Goal: Task Accomplishment & Management: Manage account settings

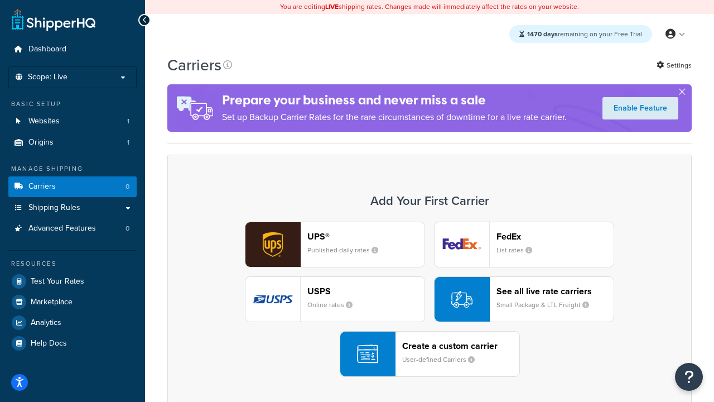
click at [430, 299] on div "UPS® Published daily rates FedEx List rates USPS Online rates See all live rate…" at bounding box center [429, 299] width 501 height 155
click at [555, 236] on header "FedEx" at bounding box center [555, 236] width 117 height 11
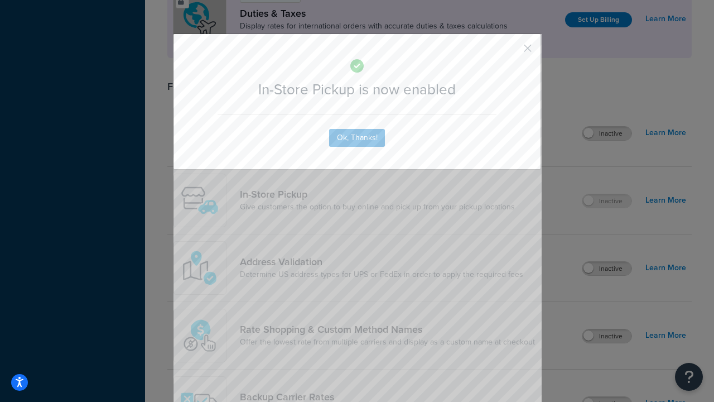
click at [511, 52] on button "button" at bounding box center [511, 52] width 3 height 3
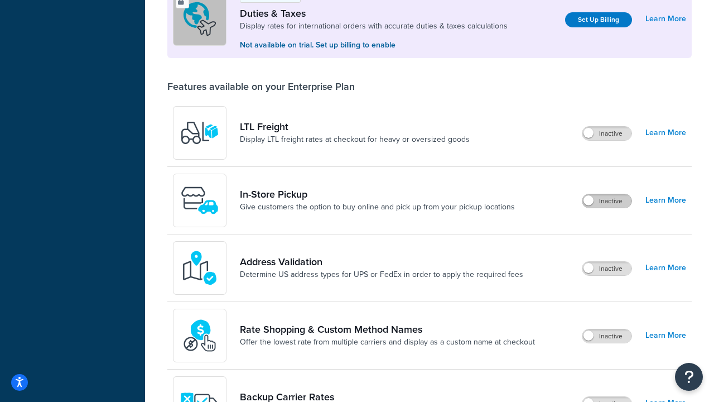
scroll to position [340, 0]
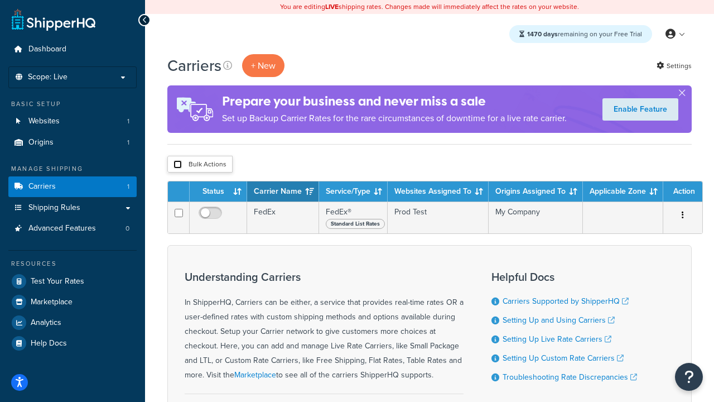
click at [177, 165] on input "checkbox" at bounding box center [178, 164] width 8 height 8
checkbox input "true"
click at [0, 0] on button "Delete" at bounding box center [0, 0] width 0 height 0
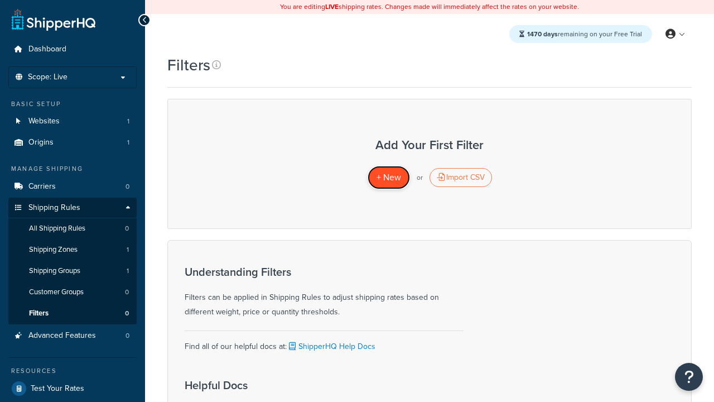
click at [388, 177] on span "+ New" at bounding box center [389, 177] width 25 height 13
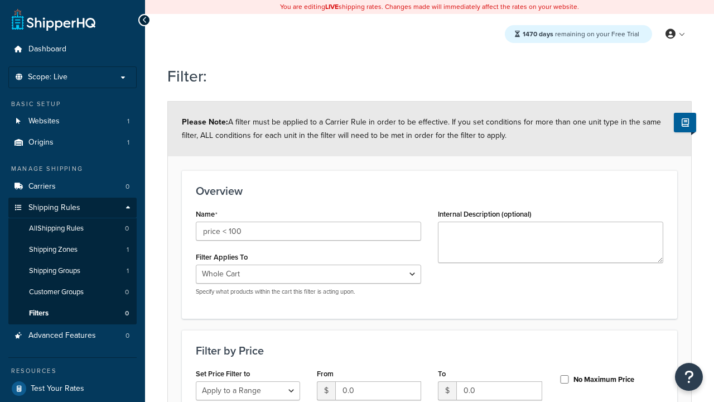
select select "range"
type input "price < 100"
type input "100"
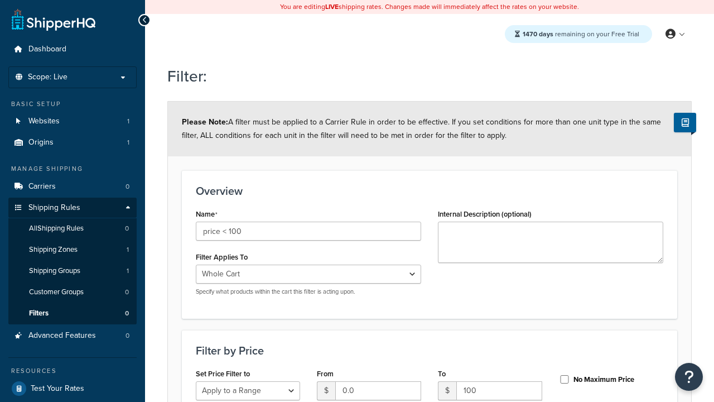
type input "100"
checkbox input "true"
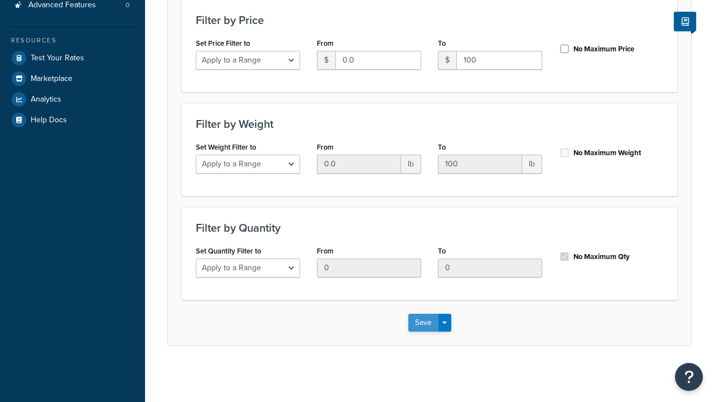
click at [423, 322] on button "Save" at bounding box center [423, 323] width 30 height 18
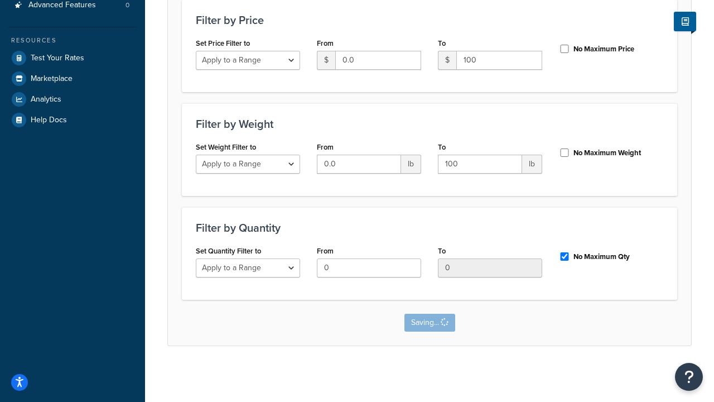
scroll to position [0, 0]
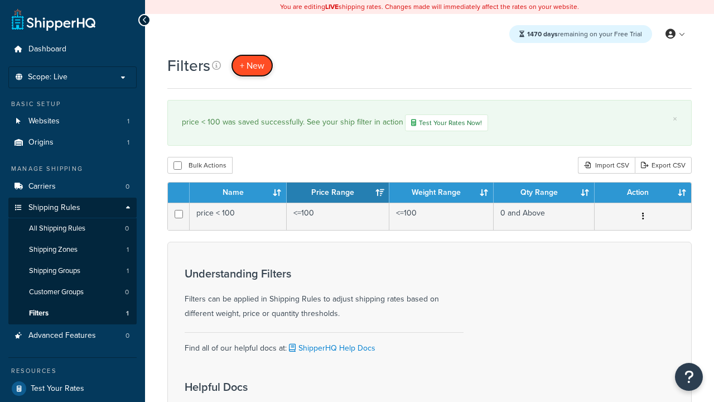
click at [252, 65] on span "+ New" at bounding box center [252, 65] width 25 height 13
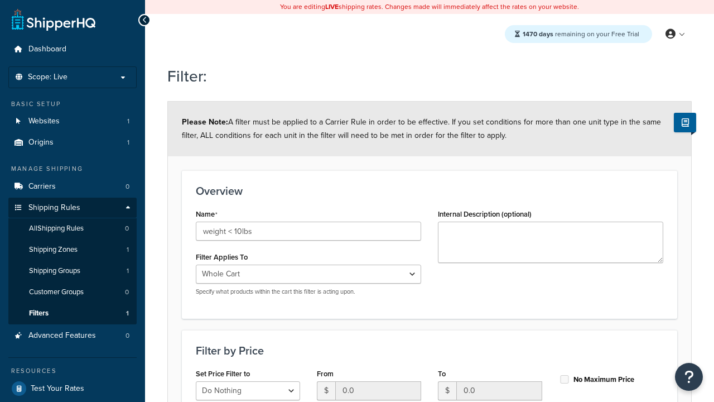
select select "range"
type input "weight < 10lbs"
type input "10"
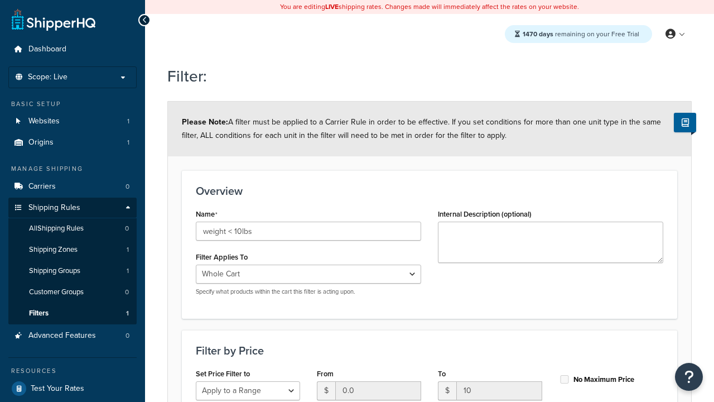
type input "10"
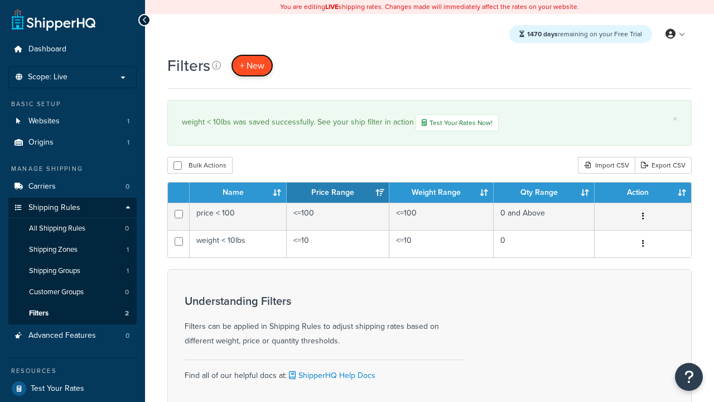
click at [252, 65] on span "+ New" at bounding box center [252, 65] width 25 height 13
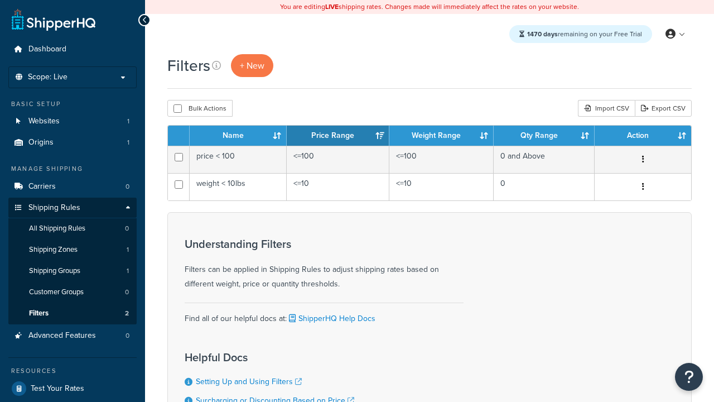
click at [238, 136] on th "Name" at bounding box center [238, 136] width 97 height 20
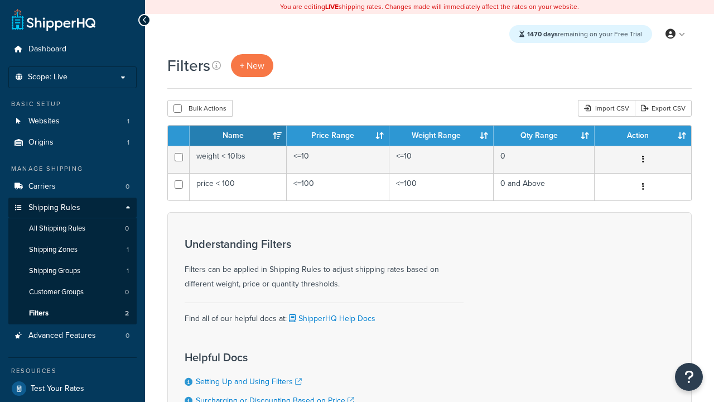
click at [338, 136] on th "Price Range" at bounding box center [338, 136] width 103 height 20
click at [441, 136] on th "Weight Range" at bounding box center [442, 136] width 104 height 20
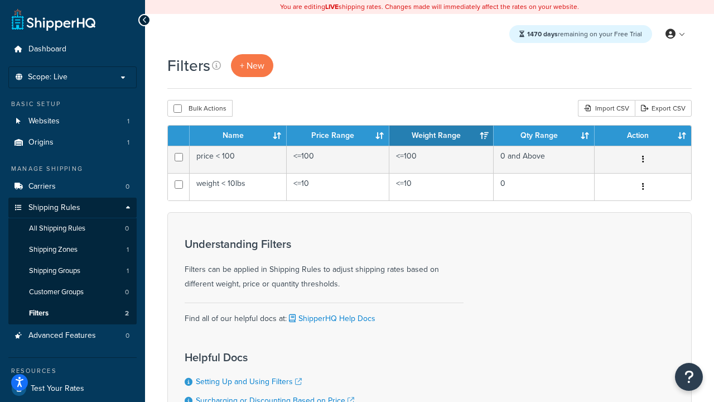
click at [544, 136] on th "Qty Range" at bounding box center [544, 136] width 101 height 20
click at [643, 136] on th "Action" at bounding box center [643, 136] width 97 height 20
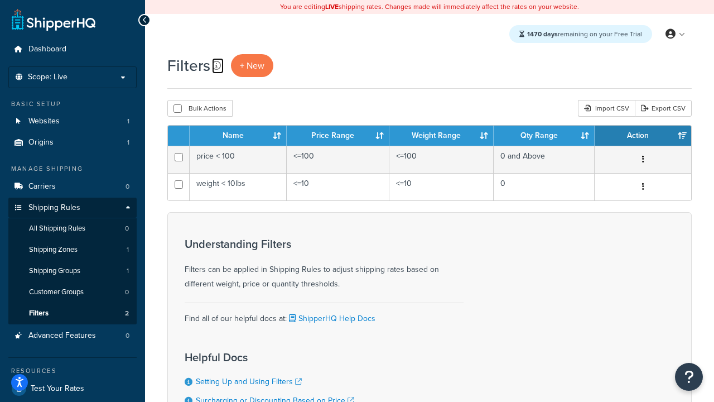
click at [217, 65] on icon at bounding box center [216, 65] width 9 height 9
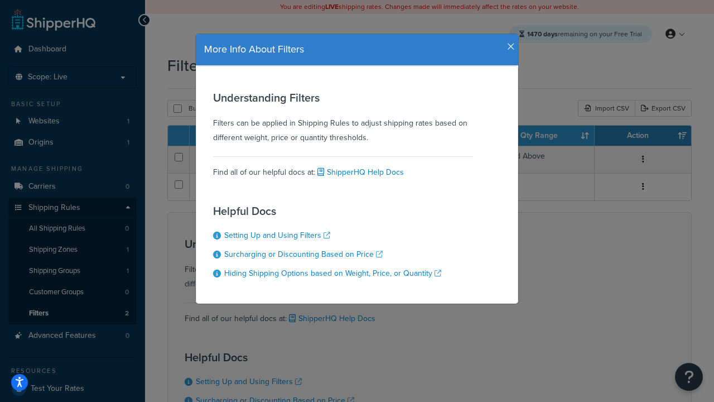
click at [508, 42] on icon "button" at bounding box center [511, 47] width 8 height 10
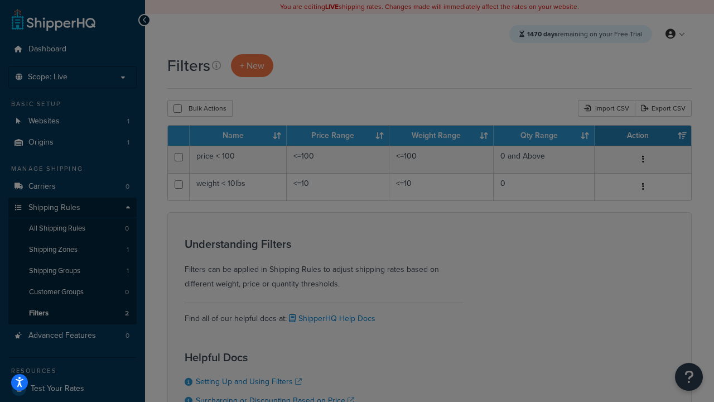
scroll to position [100, 0]
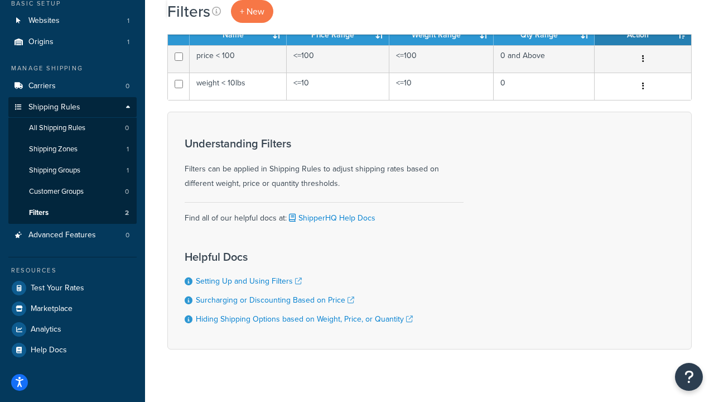
click at [200, 16] on button "Bulk Actions" at bounding box center [199, 7] width 65 height 17
checkbox input "true"
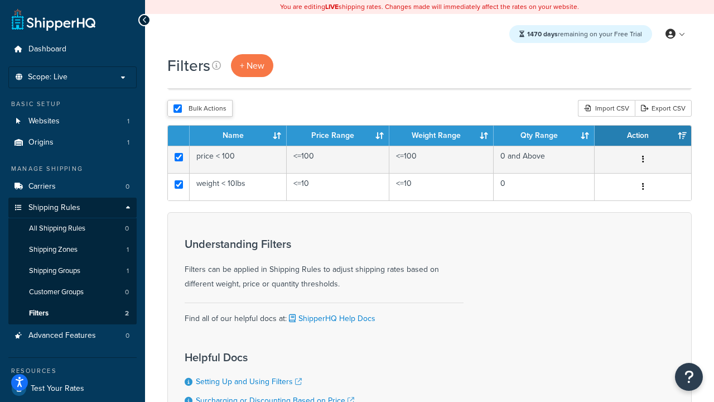
click at [0, 0] on button "Delete" at bounding box center [0, 0] width 0 height 0
